Goal: Task Accomplishment & Management: Manage account settings

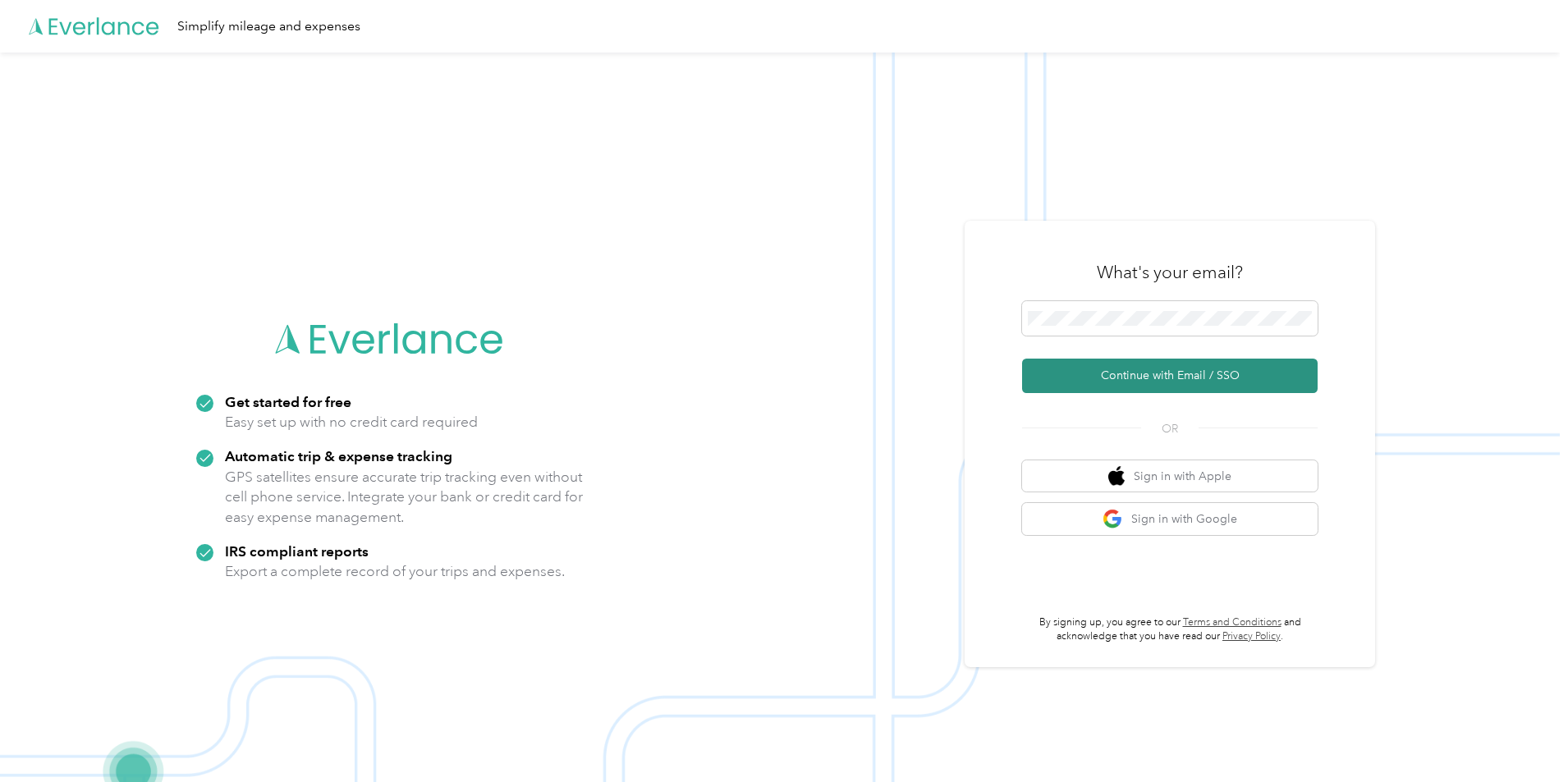
click at [1156, 364] on button "Continue with Email / SSO" at bounding box center [1169, 376] width 295 height 34
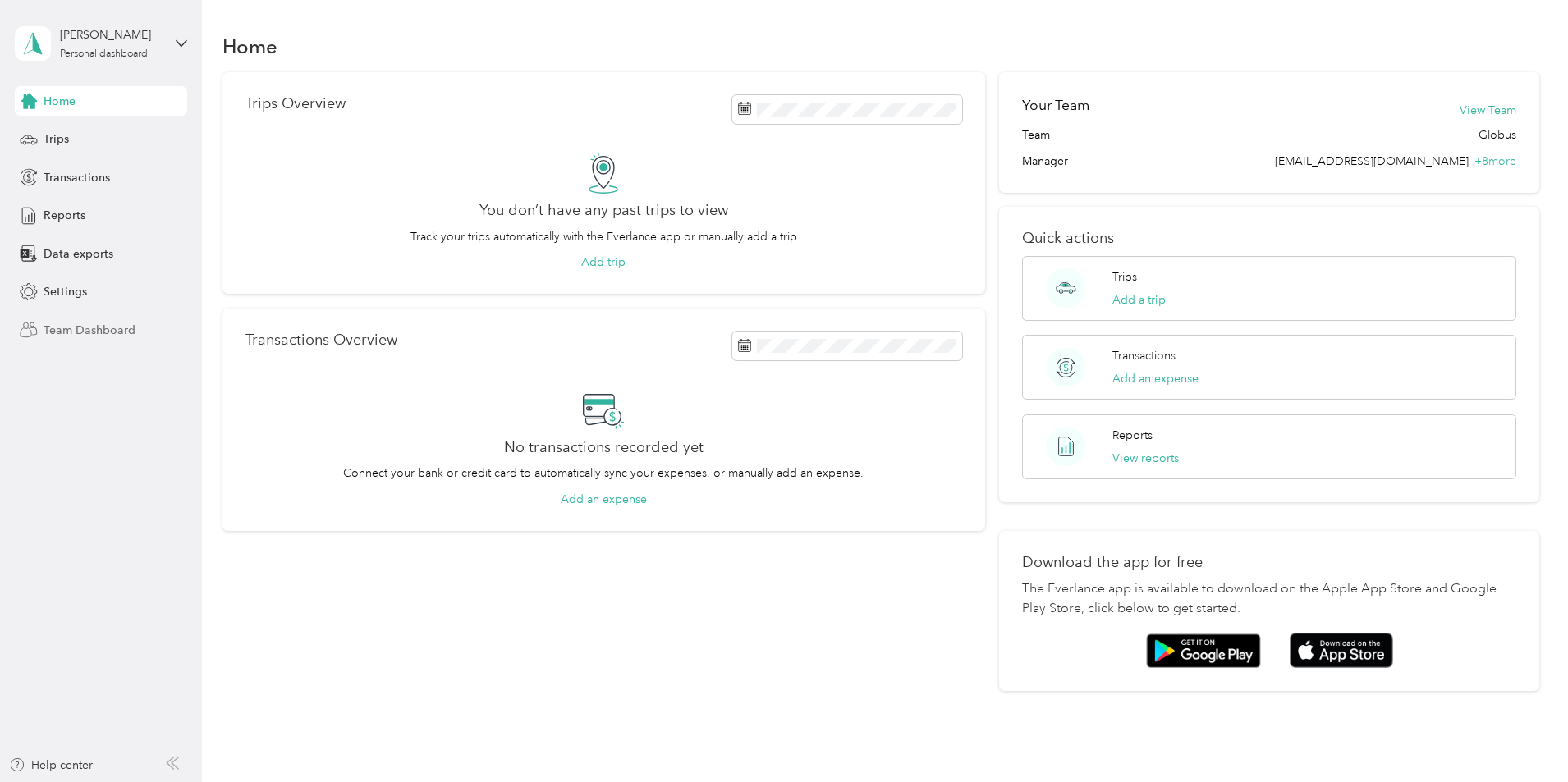
click at [79, 328] on span "Team Dashboard" at bounding box center [89, 331] width 92 height 18
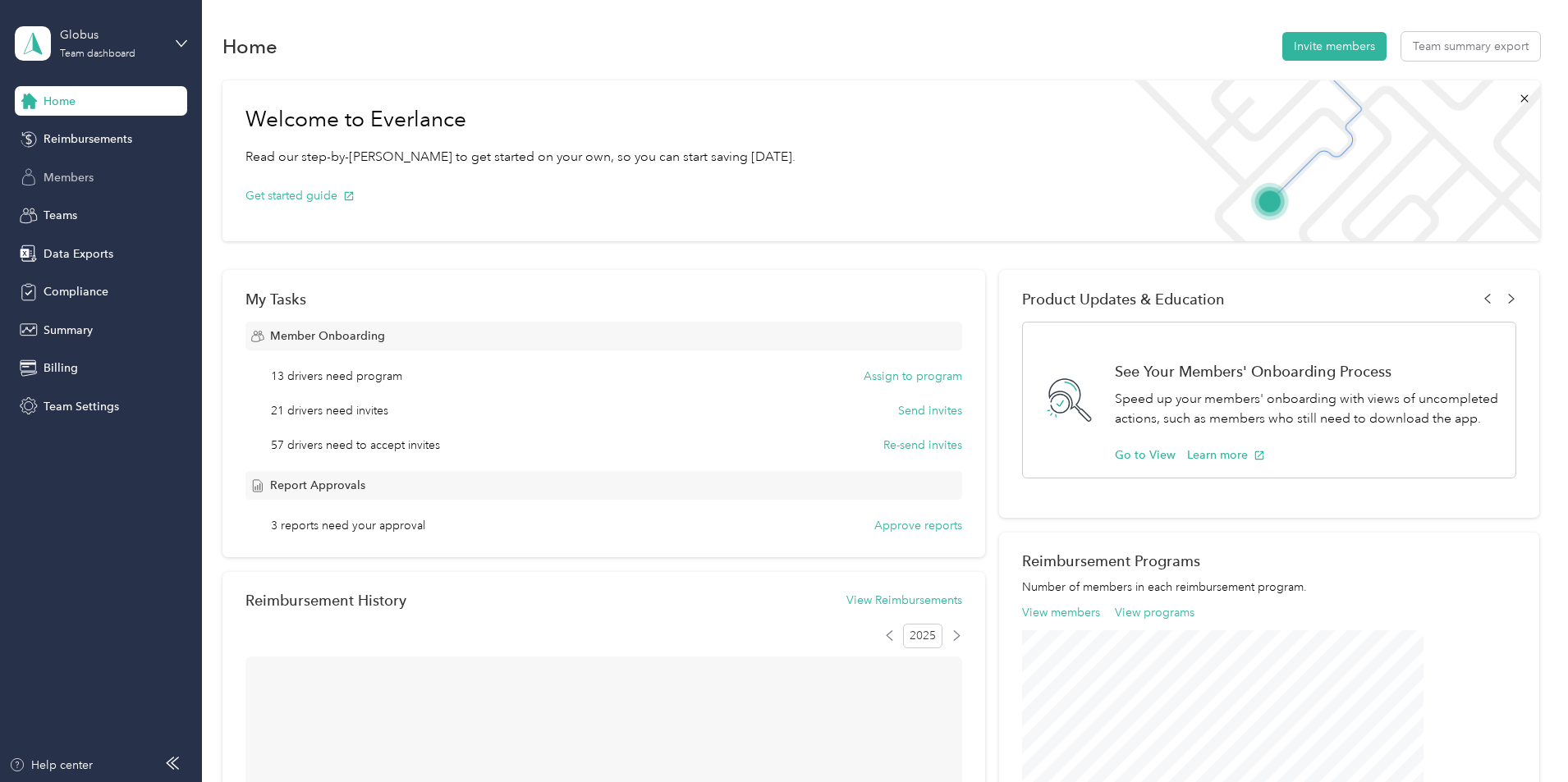
click at [74, 173] on span "Members" at bounding box center [68, 178] width 50 height 18
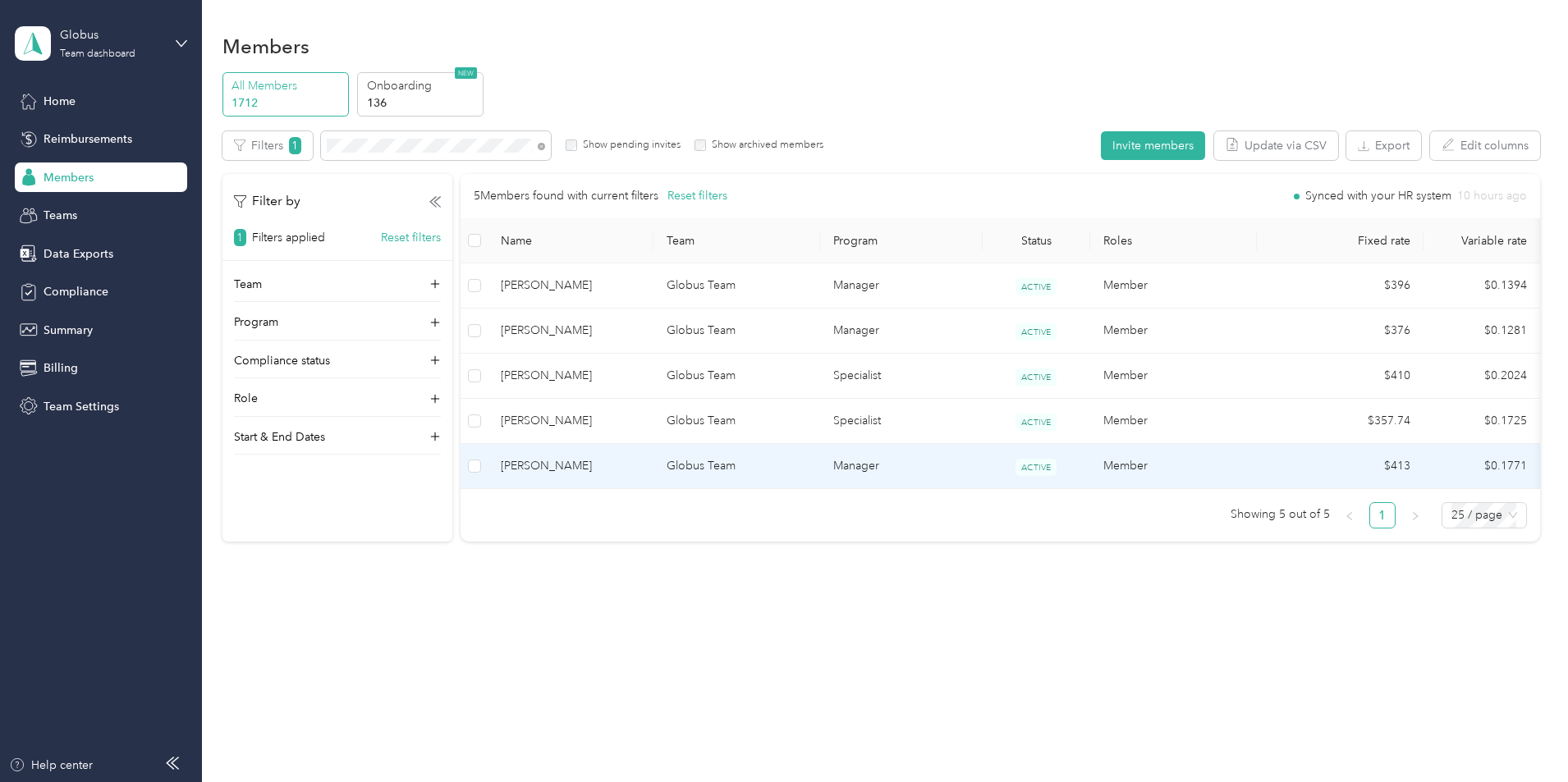
click at [641, 467] on span "[PERSON_NAME]" at bounding box center [571, 465] width 140 height 18
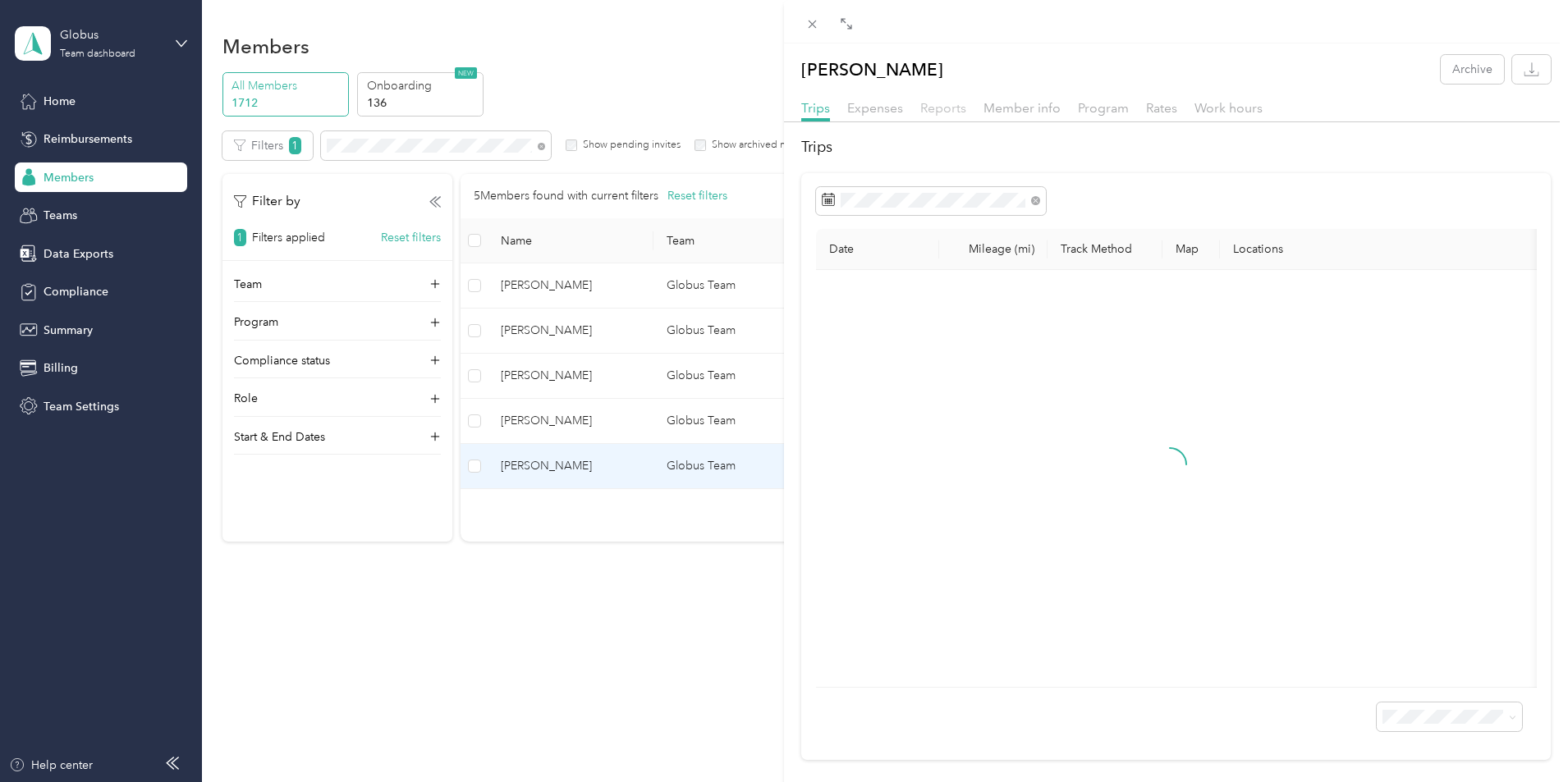
click at [954, 114] on span "Reports" at bounding box center [943, 108] width 46 height 16
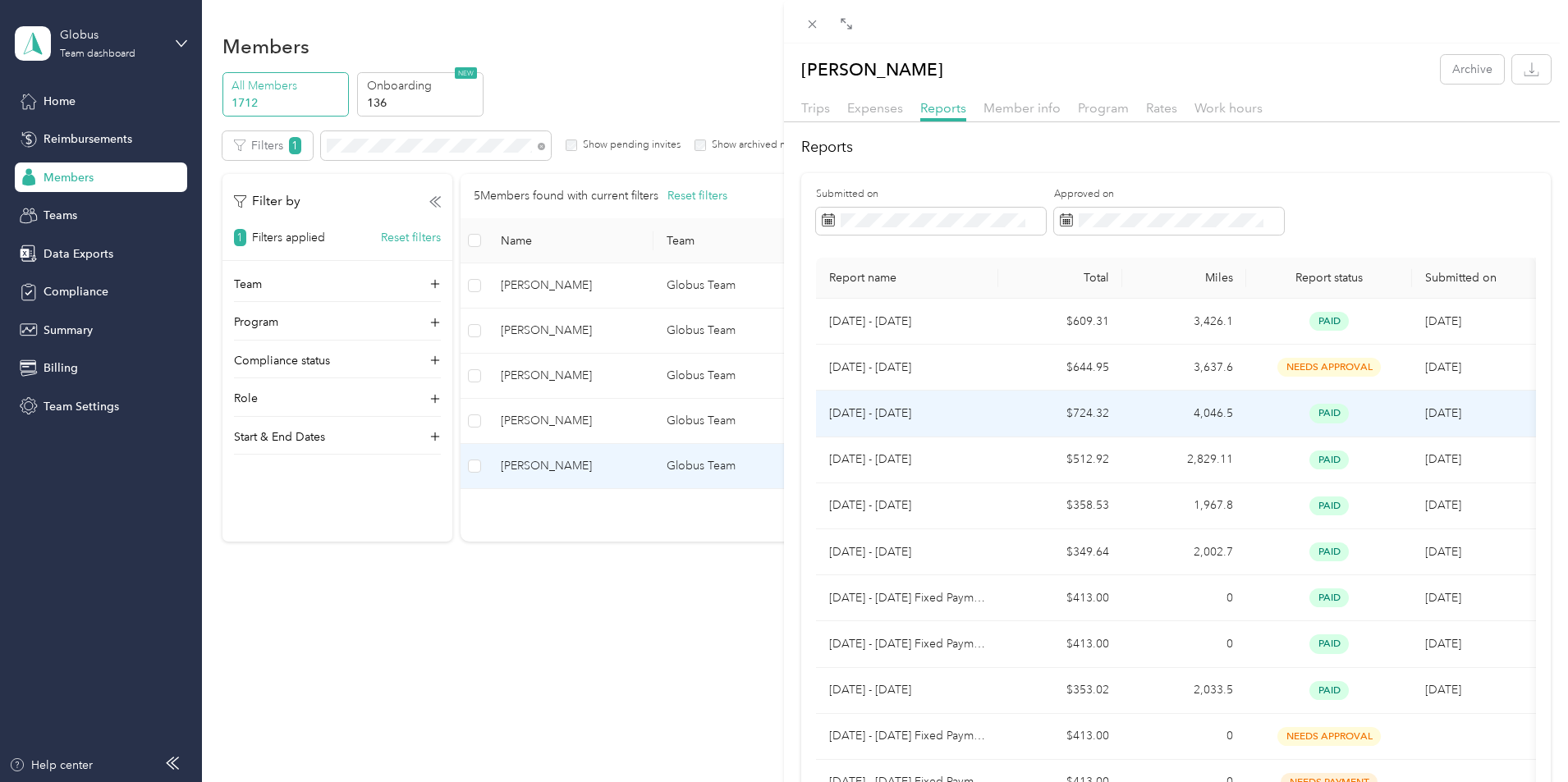
click at [1163, 408] on td "4,046.5" at bounding box center [1183, 413] width 124 height 46
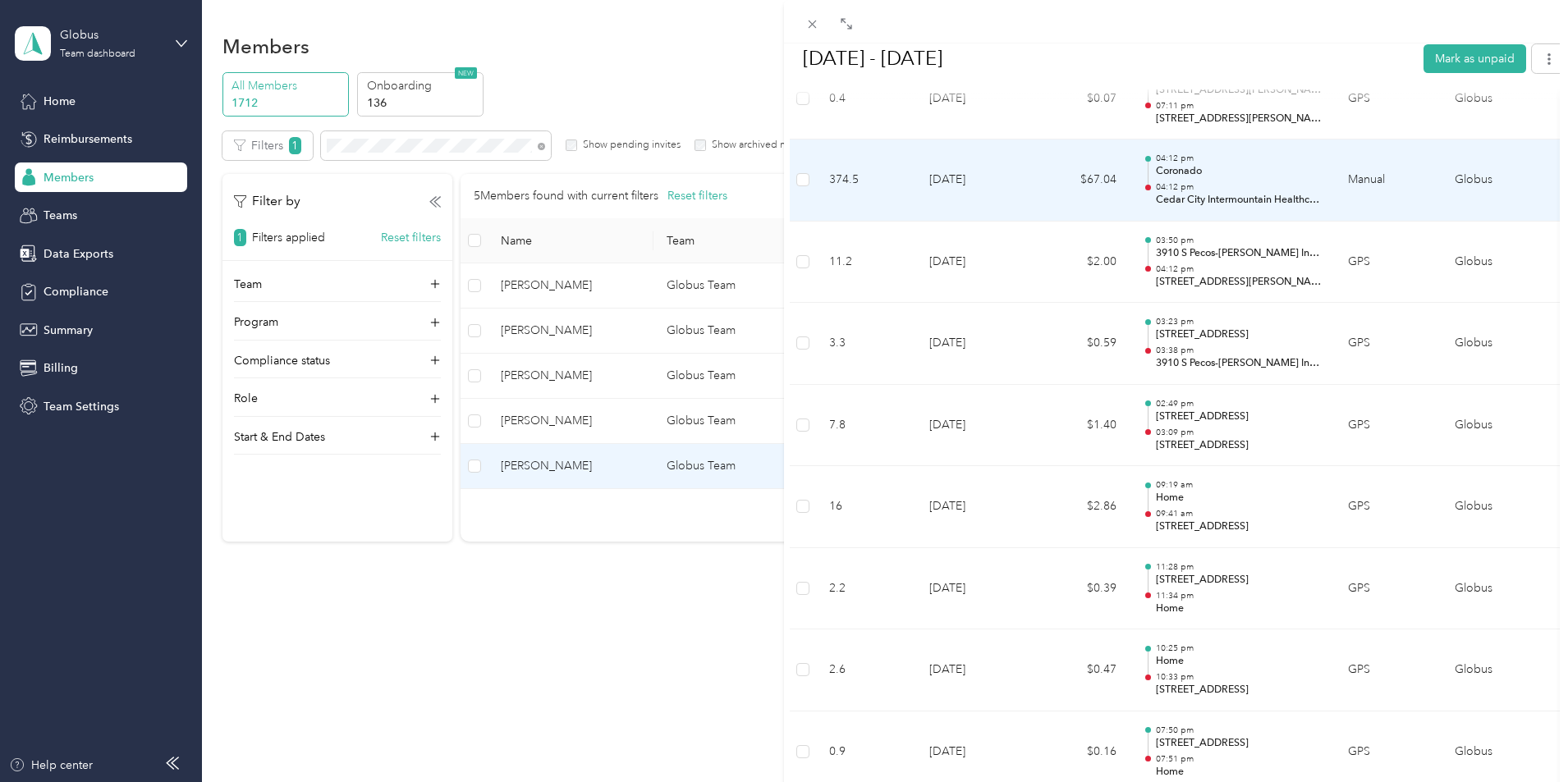
scroll to position [13374, 0]
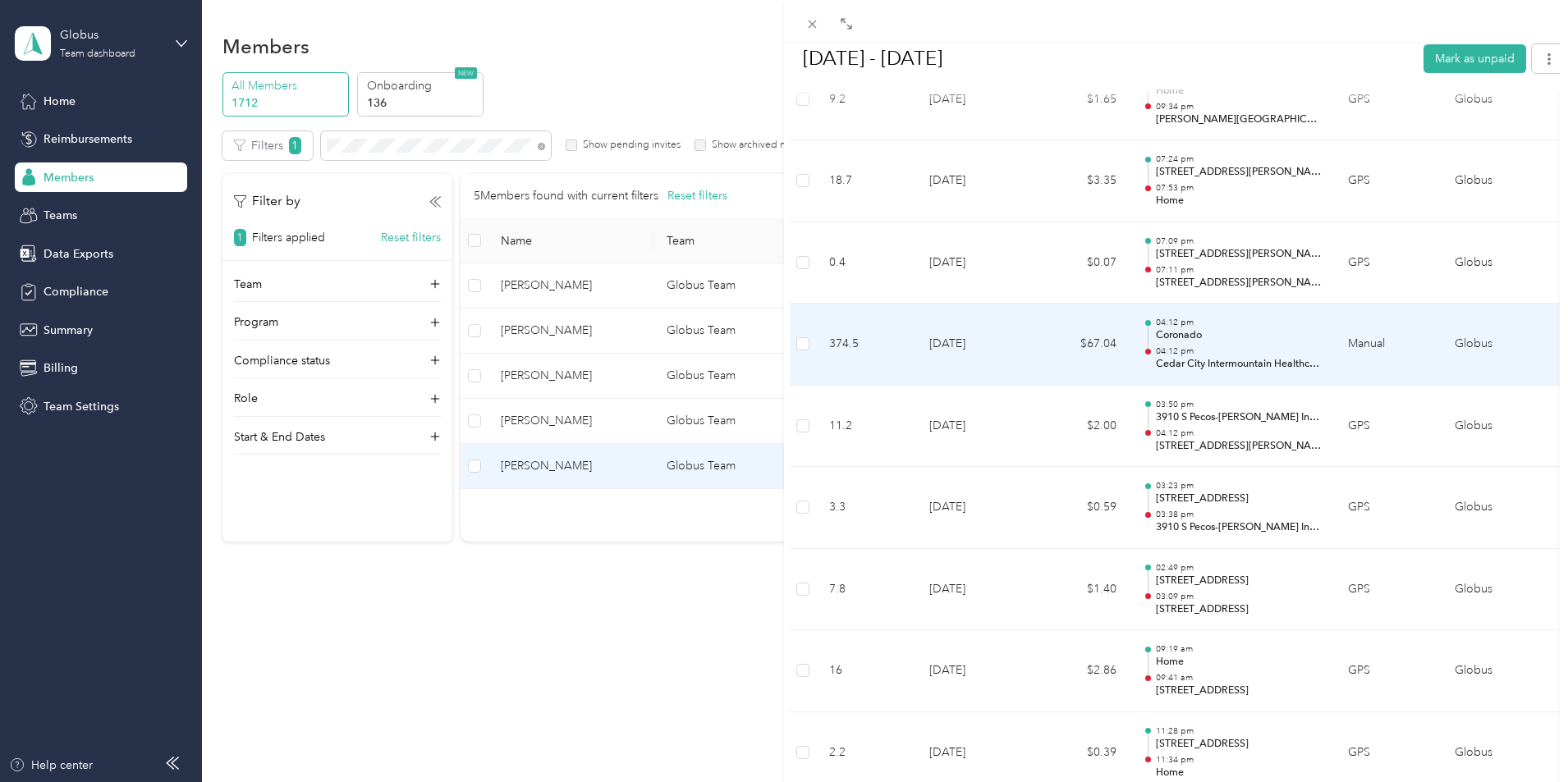
click at [975, 342] on td "[DATE]" at bounding box center [974, 344] width 115 height 82
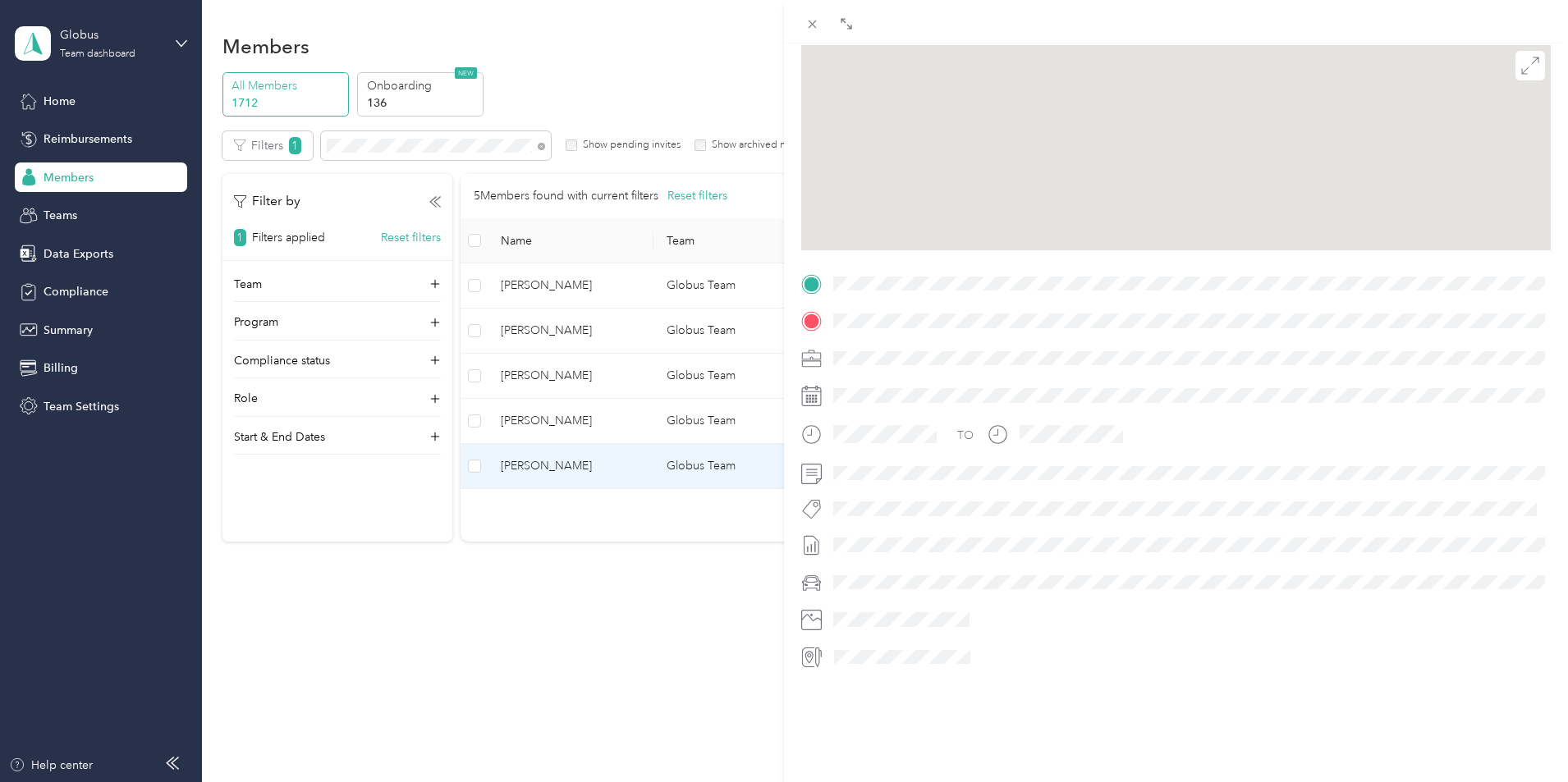
scroll to position [165, 0]
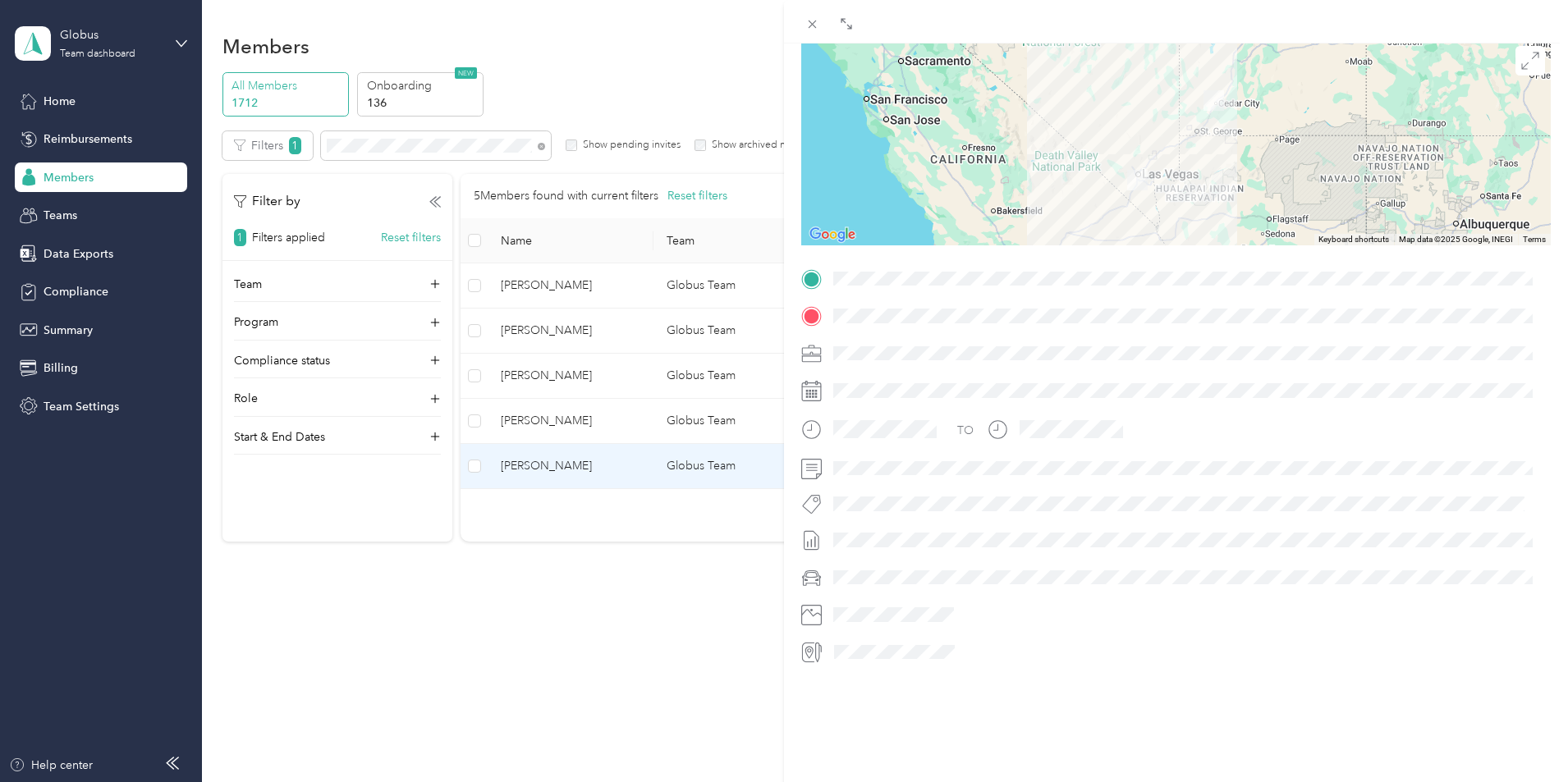
click at [698, 640] on div "BACK [PERSON_NAME] Reports [DATE] - [DATE] Trip detail Trip details This trip c…" at bounding box center [784, 391] width 1568 height 782
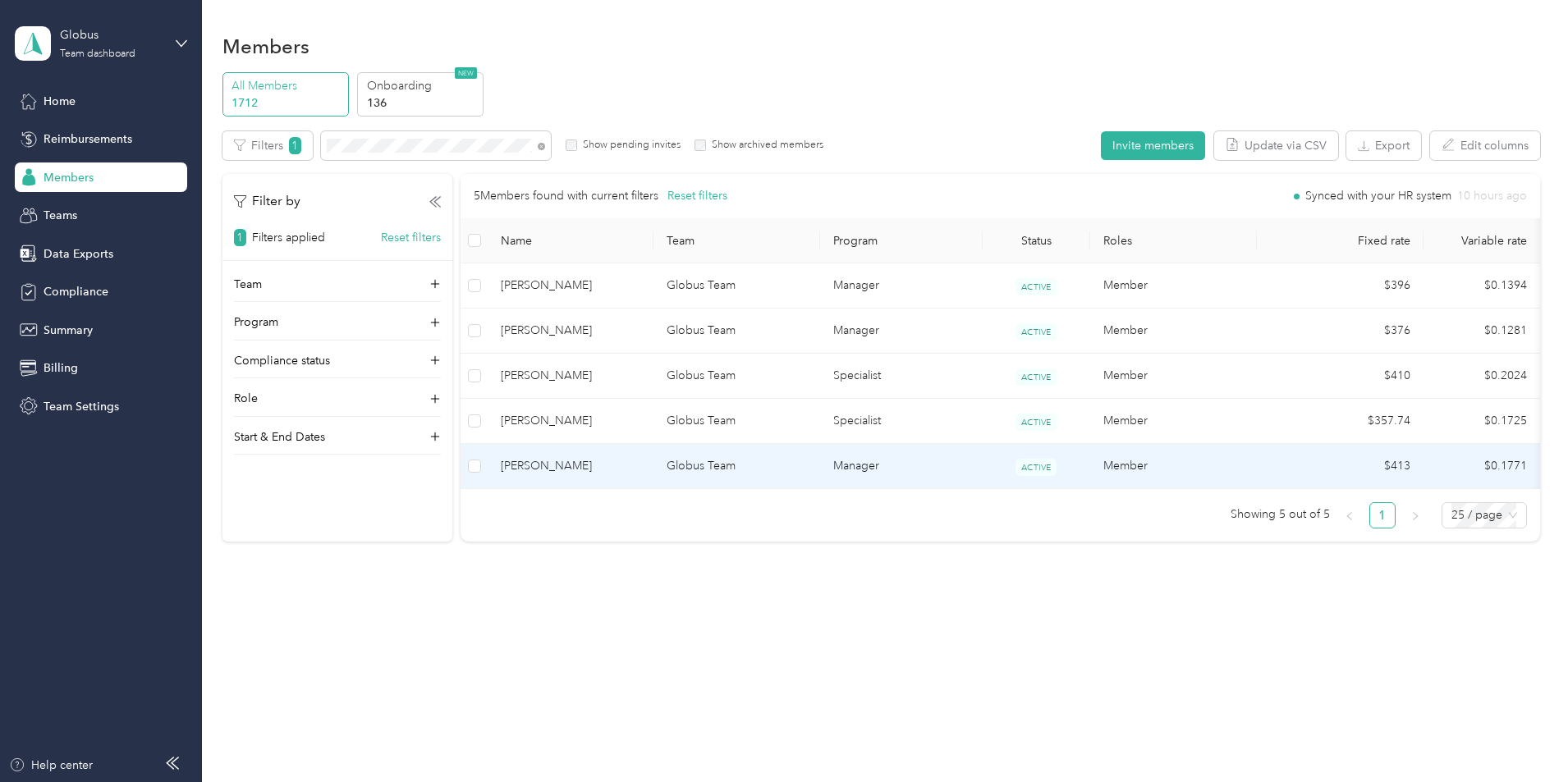
click at [641, 465] on span "[PERSON_NAME]" at bounding box center [571, 465] width 140 height 18
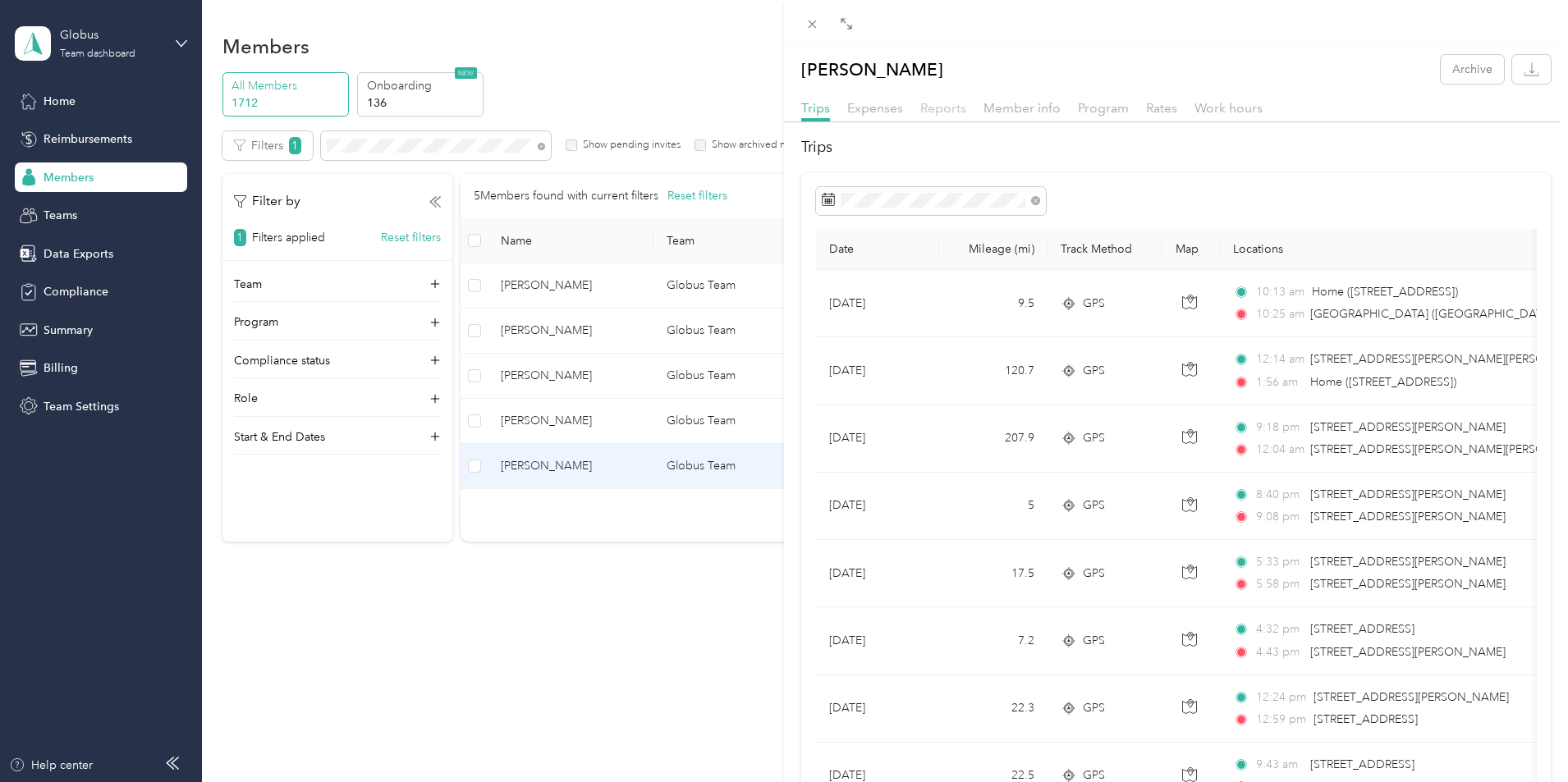
click at [946, 108] on span "Reports" at bounding box center [943, 108] width 46 height 16
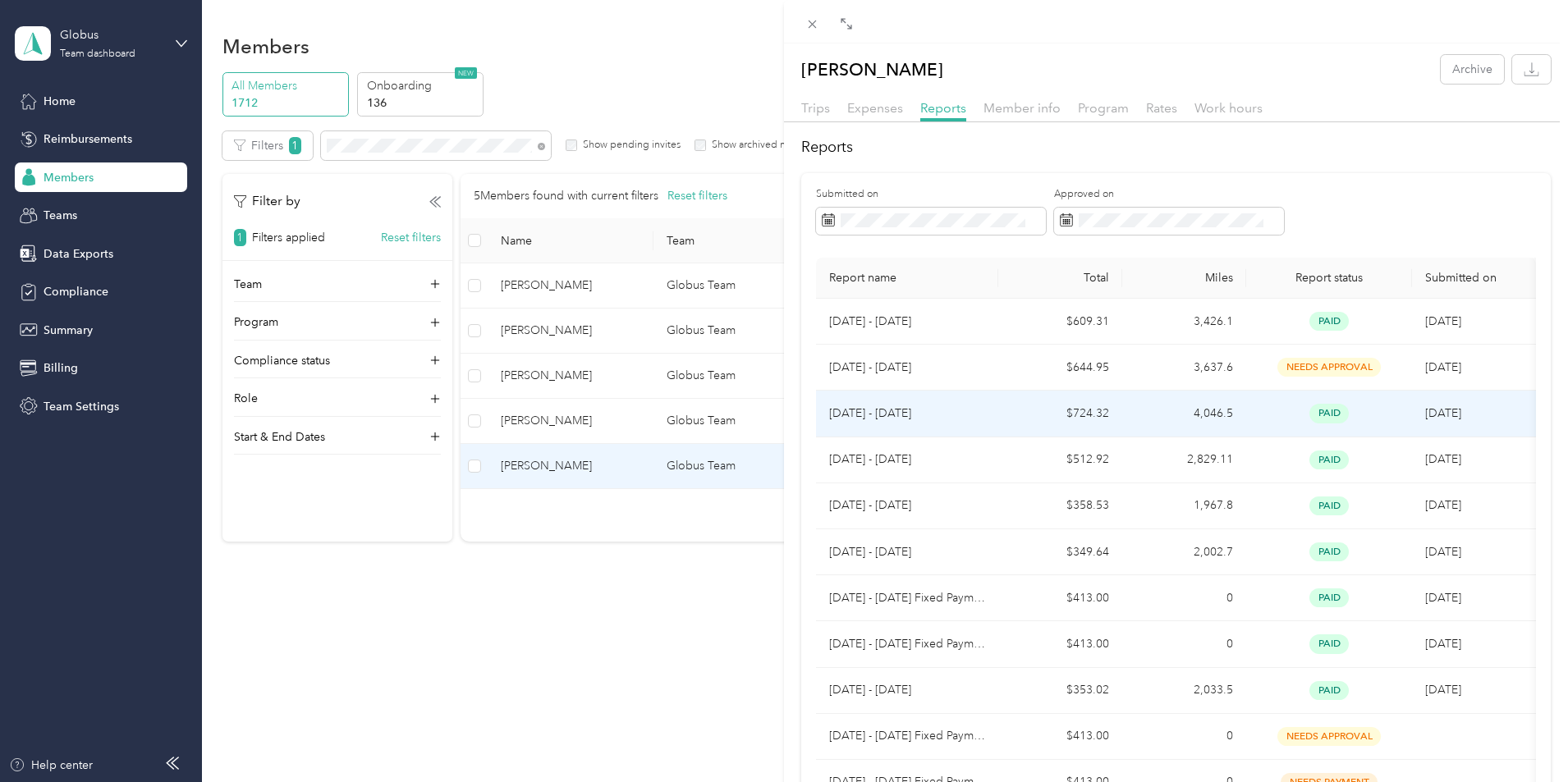
click at [992, 415] on td "[DATE] - [DATE]" at bounding box center [907, 413] width 183 height 46
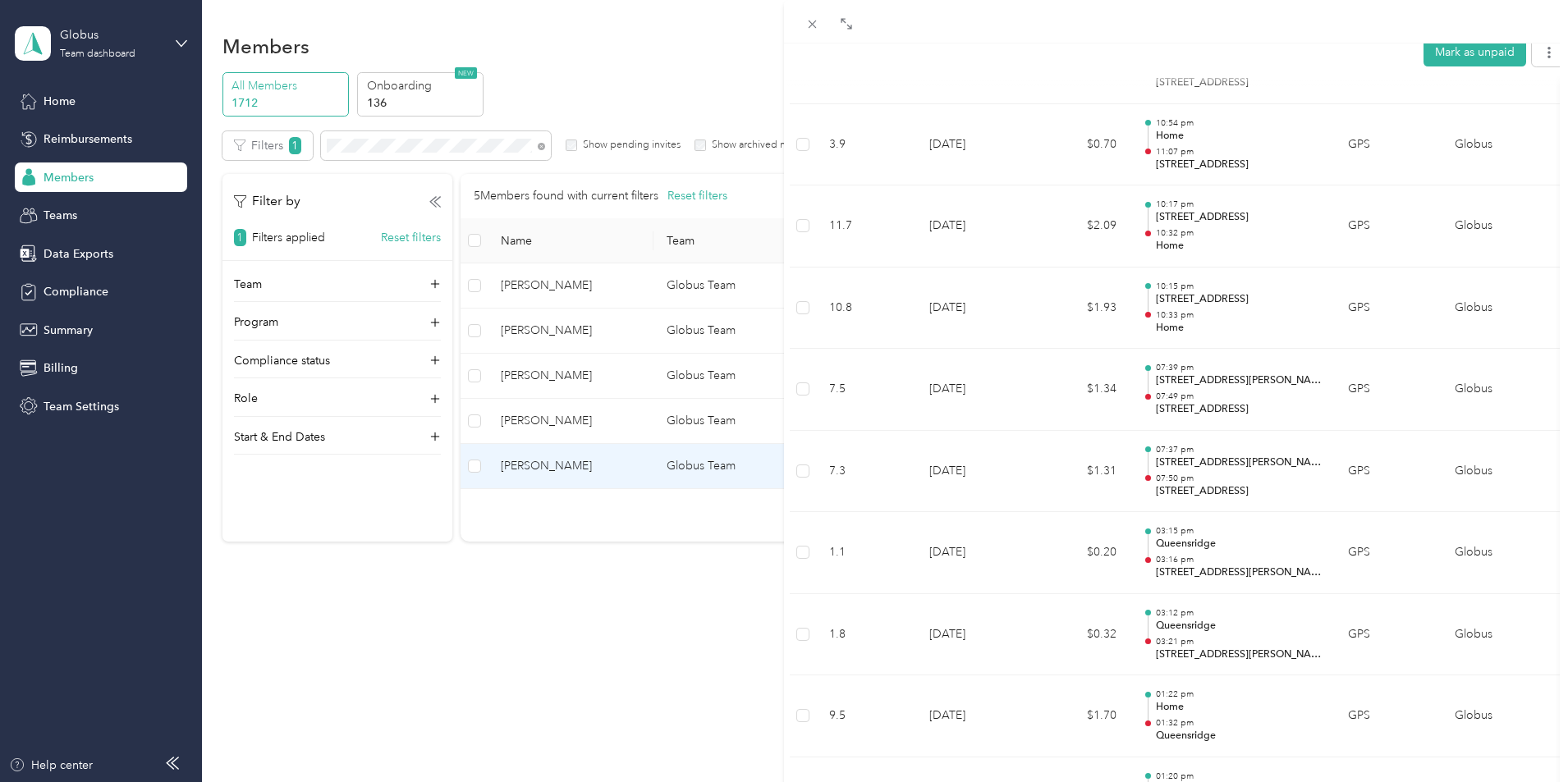
scroll to position [2461, 0]
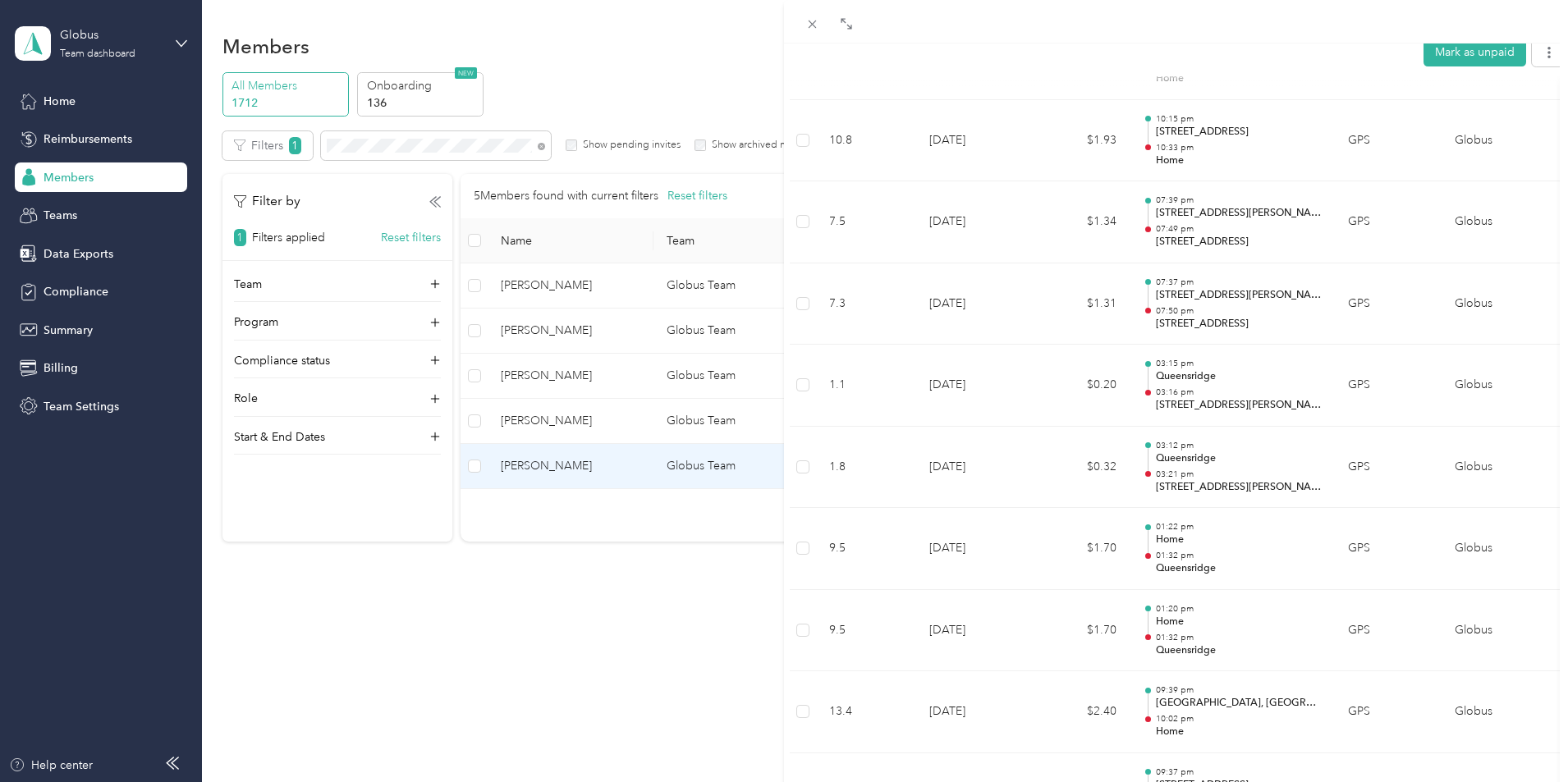
click at [559, 633] on div "BACK [PERSON_NAME] Reports [DATE] - [DATE] [PERSON_NAME] as unpaid Paid Paid Vi…" at bounding box center [784, 391] width 1568 height 782
